Goal: Information Seeking & Learning: Learn about a topic

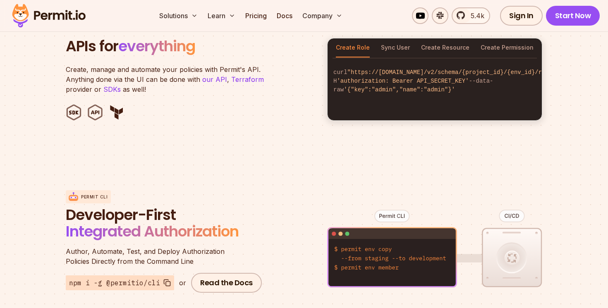
scroll to position [866, 0]
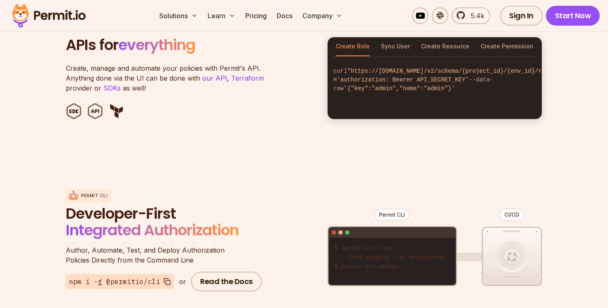
click at [232, 220] on span "Integrated Authorization" at bounding box center [152, 230] width 173 height 21
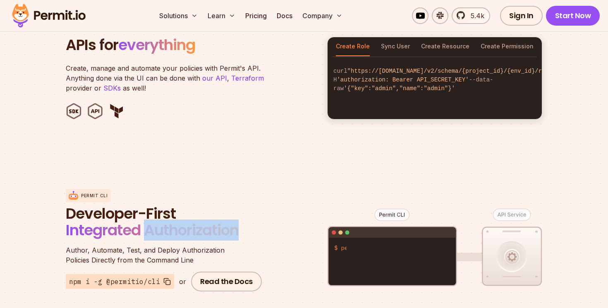
click at [232, 220] on span "Integrated Authorization" at bounding box center [152, 230] width 173 height 21
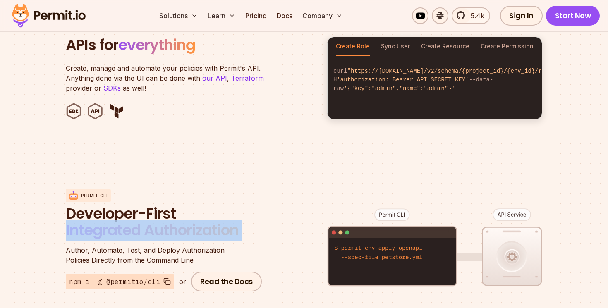
click at [232, 220] on span "Integrated Authorization" at bounding box center [152, 230] width 173 height 21
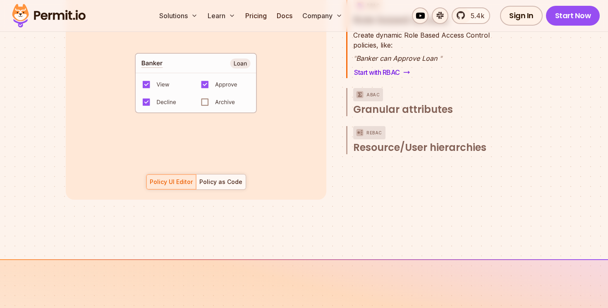
scroll to position [1209, 0]
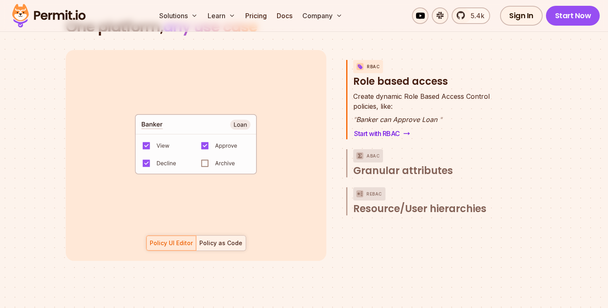
click at [231, 239] on div "Policy as Code" at bounding box center [220, 243] width 43 height 8
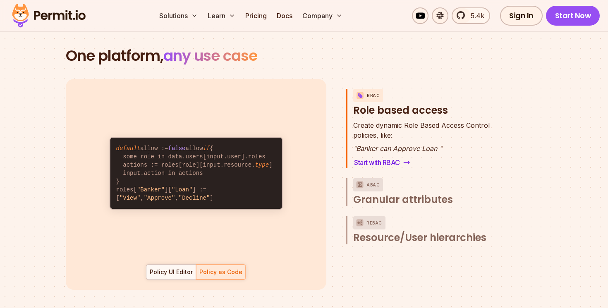
scroll to position [1182, 0]
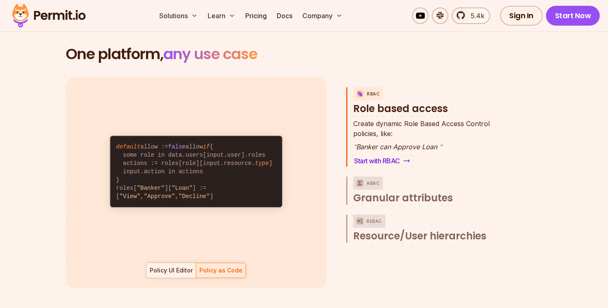
click at [175, 267] on div "Policy UI Editor" at bounding box center [171, 271] width 43 height 8
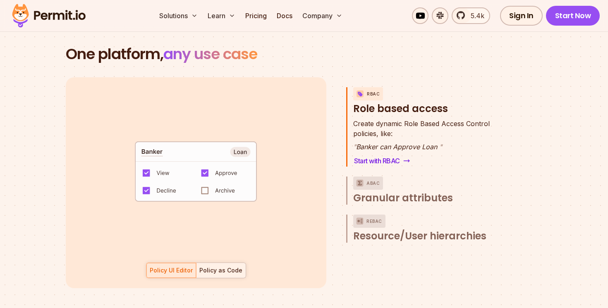
click at [213, 267] on div "Policy as Code" at bounding box center [220, 271] width 43 height 8
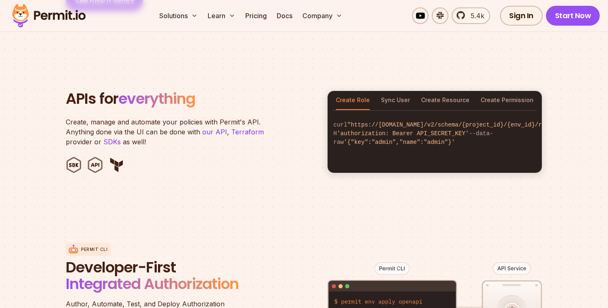
scroll to position [810, 0]
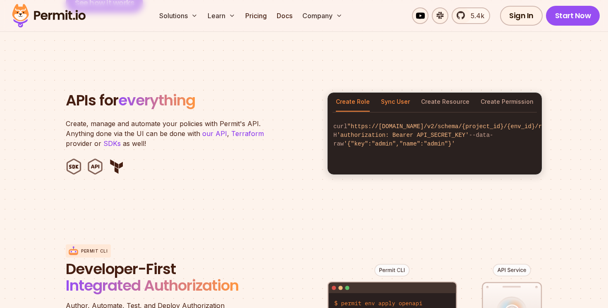
click at [402, 94] on button "Sync User" at bounding box center [395, 102] width 29 height 19
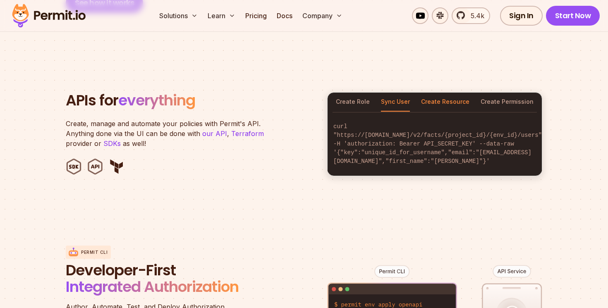
click at [434, 93] on button "Create Resource" at bounding box center [445, 102] width 48 height 19
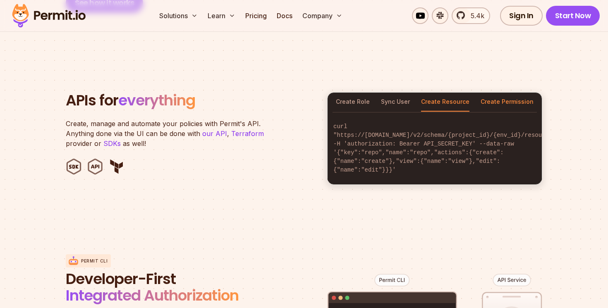
click at [494, 93] on button "Create Permission" at bounding box center [507, 102] width 53 height 19
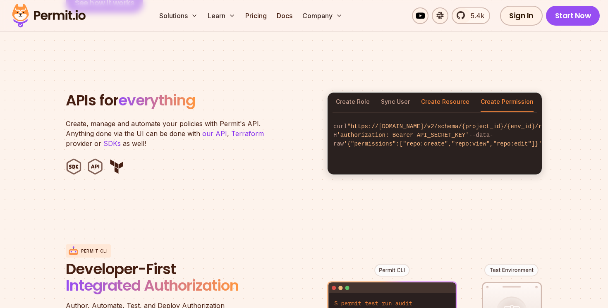
click at [460, 96] on button "Create Resource" at bounding box center [445, 102] width 48 height 19
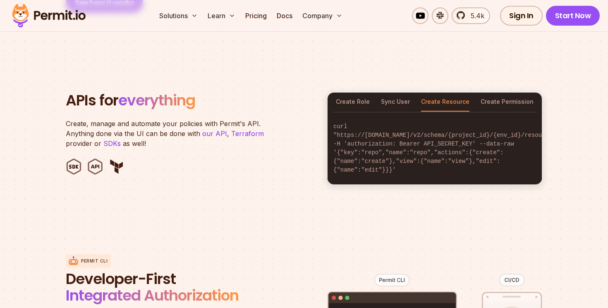
drag, startPoint x: 499, startPoint y: 91, endPoint x: 505, endPoint y: 125, distance: 34.5
click at [505, 125] on div "Create Role Sync User Create Resource Create Permission curl "https://[DOMAIN_N…" at bounding box center [434, 138] width 215 height 93
click at [505, 125] on code "curl "https://[DOMAIN_NAME]/v2/schema/{project_id}/{env_id}/resources" -H 'auth…" at bounding box center [435, 148] width 214 height 65
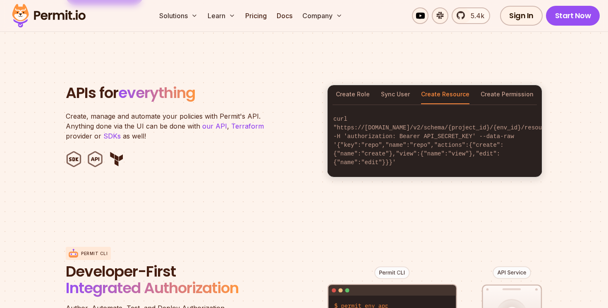
scroll to position [819, 0]
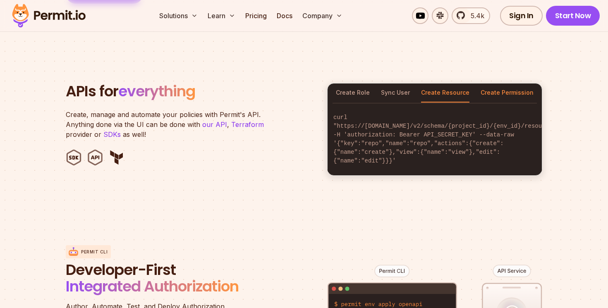
click at [504, 84] on button "Create Permission" at bounding box center [507, 93] width 53 height 19
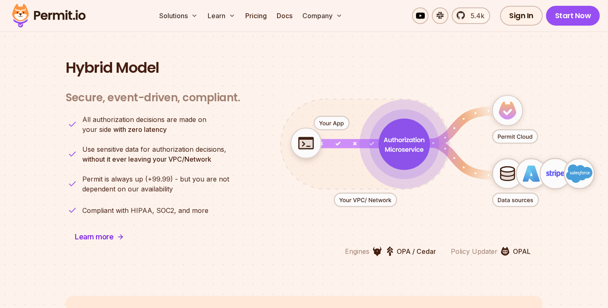
scroll to position [2028, 0]
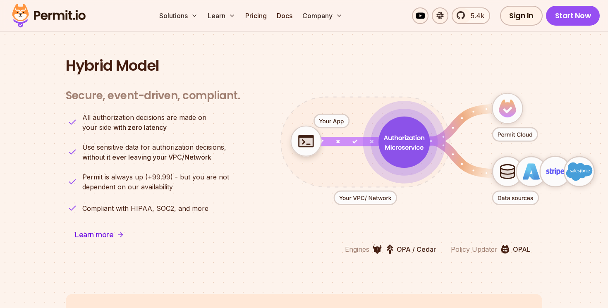
click at [377, 244] on img at bounding box center [377, 249] width 9 height 10
click at [390, 244] on img at bounding box center [390, 249] width 7 height 10
click at [397, 245] on p "OPA / Cedar" at bounding box center [416, 250] width 39 height 10
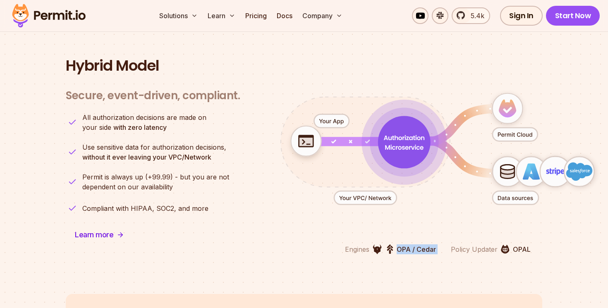
click at [418, 245] on p "OPA / Cedar" at bounding box center [416, 250] width 39 height 10
click at [419, 245] on p "OPA / Cedar" at bounding box center [416, 250] width 39 height 10
click at [486, 245] on p "Policy Updater" at bounding box center [474, 250] width 47 height 10
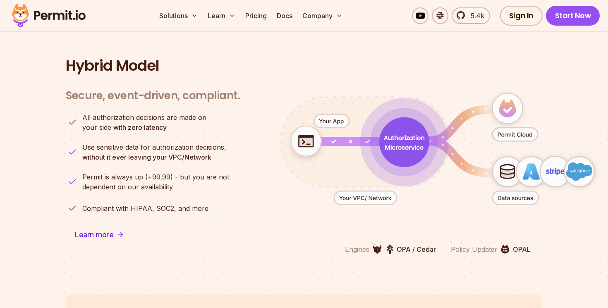
click at [486, 245] on p "Policy Updater" at bounding box center [474, 250] width 47 height 10
click at [494, 259] on section "Hybrid Model Secure, event-driven, compliant. Engines OPA / Cedar Policy Update…" at bounding box center [304, 156] width 608 height 276
click at [502, 245] on img at bounding box center [505, 249] width 9 height 9
click at [514, 245] on p "OPAL" at bounding box center [522, 250] width 18 height 10
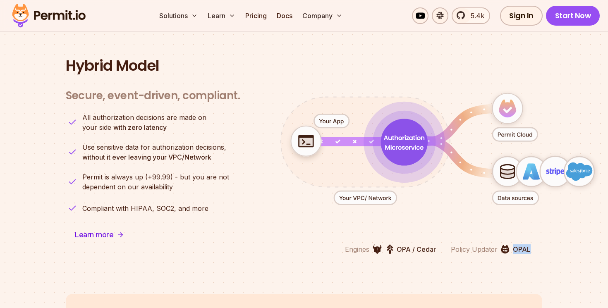
click at [514, 245] on p "OPAL" at bounding box center [522, 250] width 18 height 10
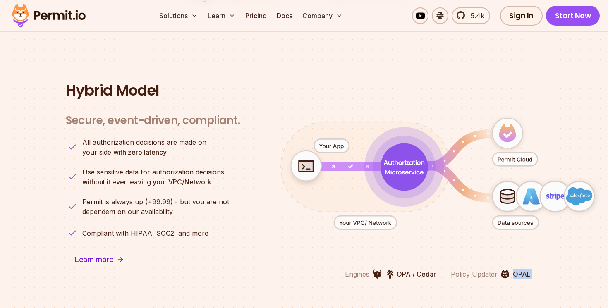
scroll to position [2000, 0]
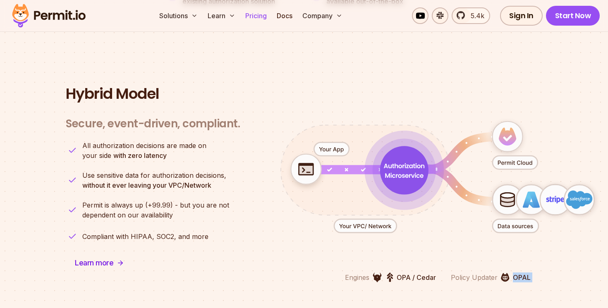
click at [258, 18] on link "Pricing" at bounding box center [256, 15] width 28 height 17
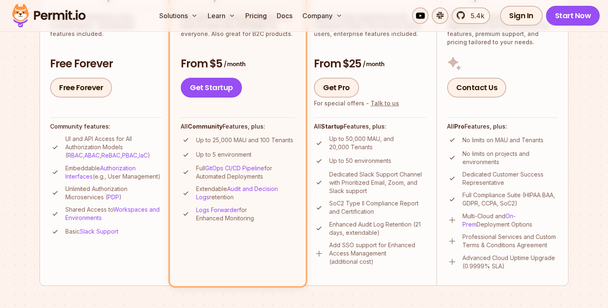
scroll to position [250, 0]
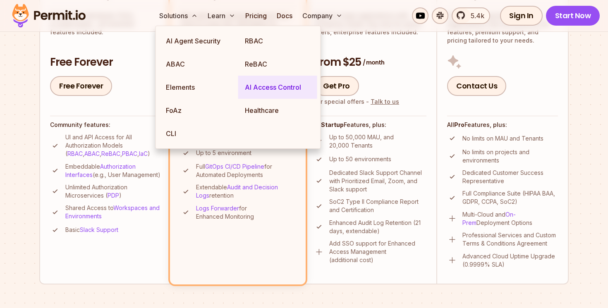
click at [271, 89] on link "AI Access Control" at bounding box center [277, 87] width 79 height 23
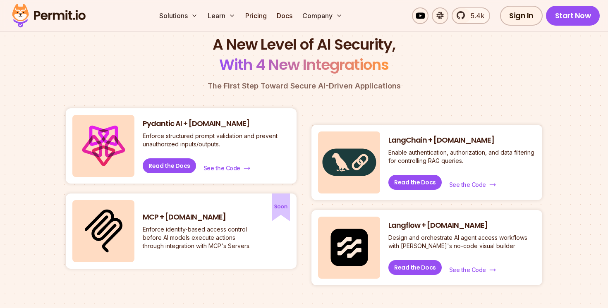
scroll to position [340, 0]
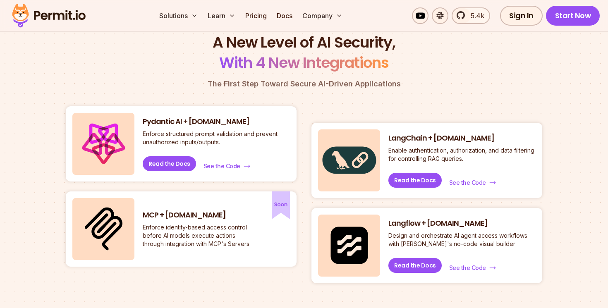
click at [235, 227] on p "Enforce identity-based access control before AI models execute actions through …" at bounding box center [199, 235] width 112 height 25
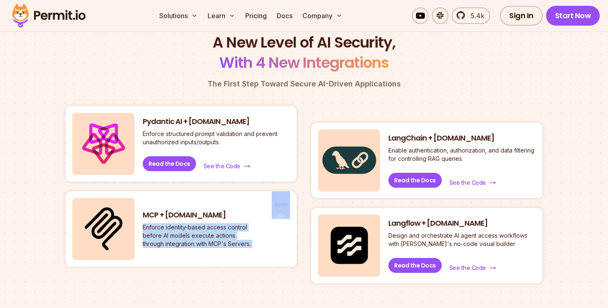
click at [235, 227] on p "Enforce identity-based access control before AI models execute actions through …" at bounding box center [199, 235] width 112 height 25
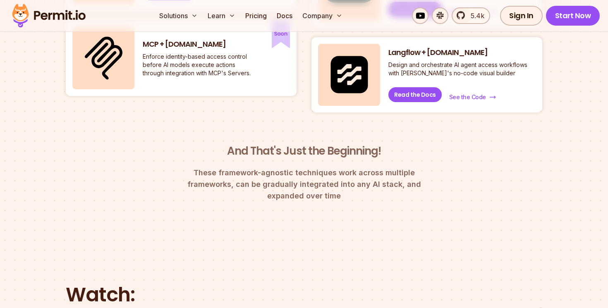
scroll to position [514, 0]
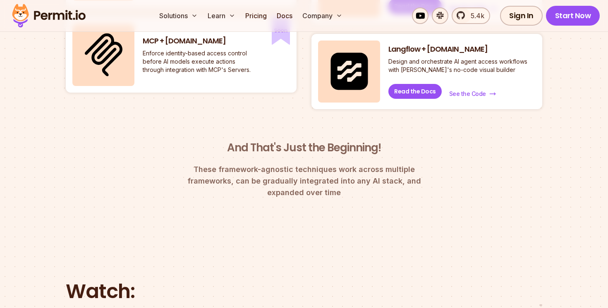
click at [371, 151] on h3 "And That's Just the Beginning!" at bounding box center [304, 148] width 265 height 15
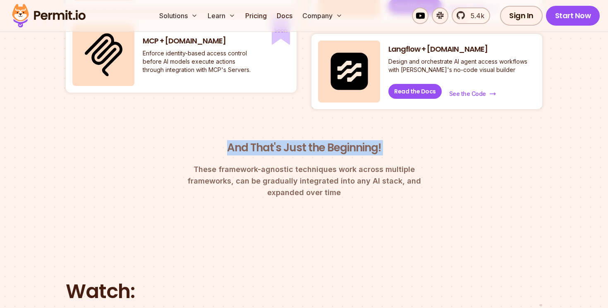
click at [371, 151] on h3 "And That's Just the Beginning!" at bounding box center [304, 148] width 265 height 15
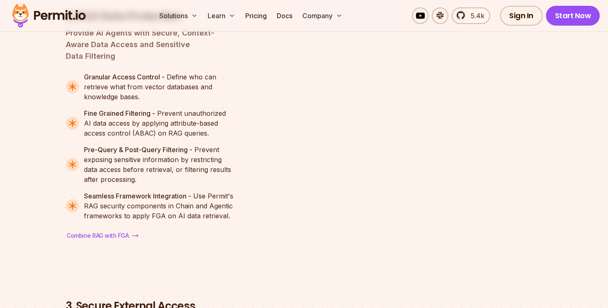
scroll to position [1313, 0]
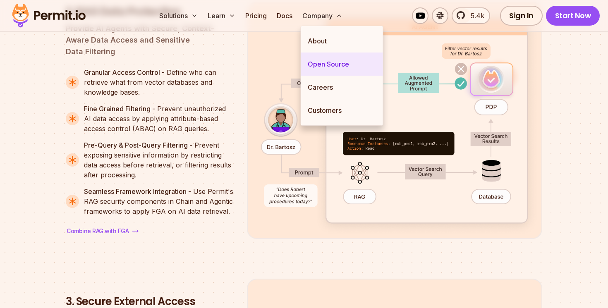
click at [341, 60] on link "Open Source" at bounding box center [342, 64] width 82 height 23
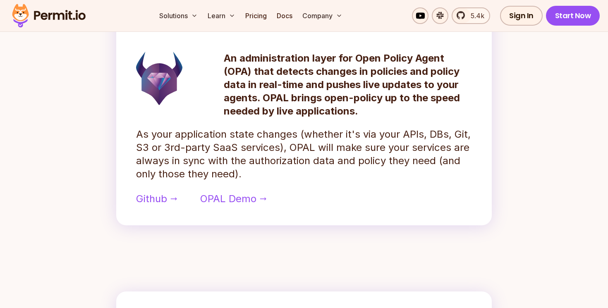
scroll to position [420, 0]
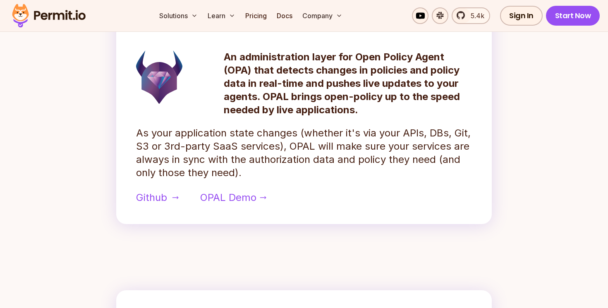
click at [158, 198] on span "Github" at bounding box center [151, 197] width 31 height 13
